Goal: Task Accomplishment & Management: Complete application form

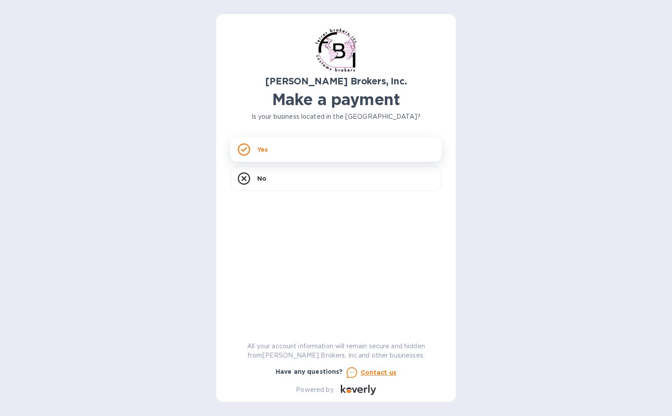
click at [289, 147] on div "Yes" at bounding box center [335, 149] width 211 height 25
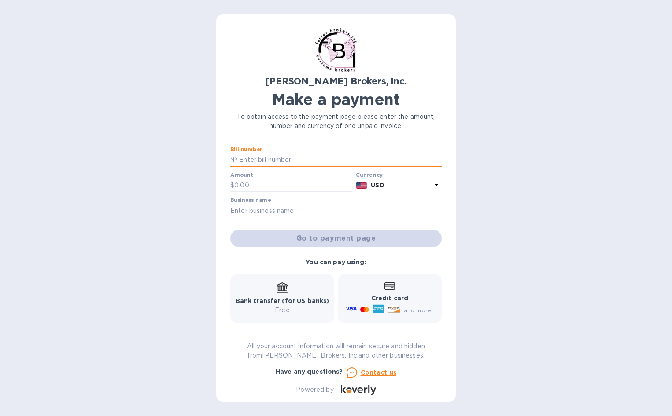
click at [285, 160] on input "text" at bounding box center [339, 160] width 204 height 13
paste input "296801A"
type input "296801A"
click at [279, 187] on input "text" at bounding box center [293, 185] width 118 height 13
type input "160.00"
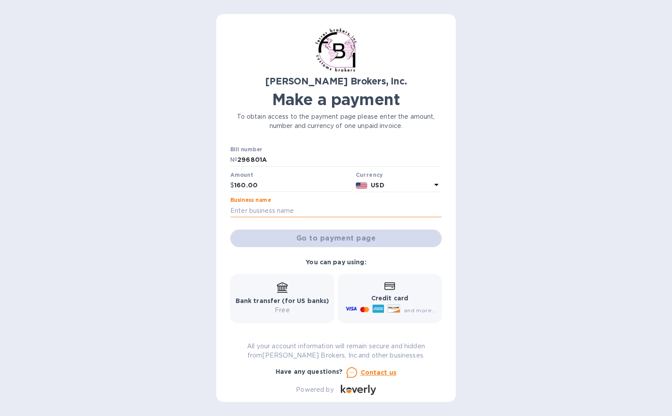
click at [284, 210] on input "text" at bounding box center [335, 210] width 211 height 13
type input "[PERSON_NAME], INc."
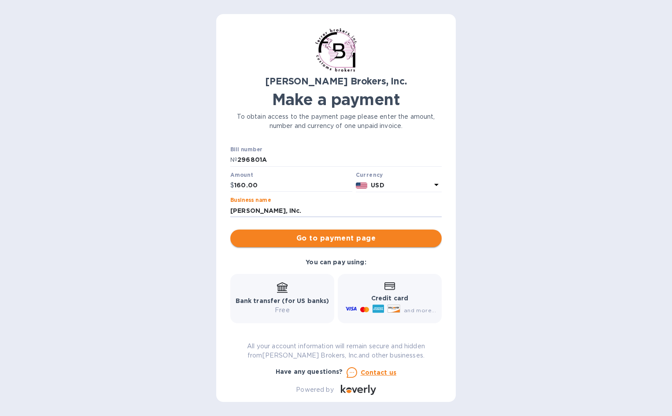
click at [316, 240] on span "Go to payment page" at bounding box center [335, 238] width 197 height 11
